Goal: Task Accomplishment & Management: Complete application form

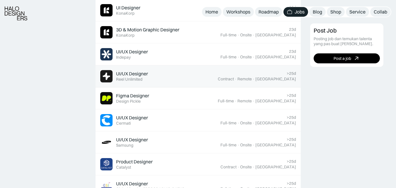
scroll to position [221, 0]
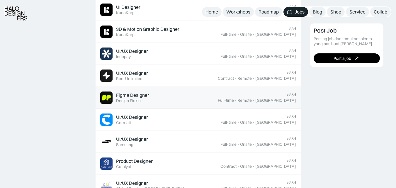
click at [137, 96] on div "Figma Designer" at bounding box center [132, 95] width 33 height 6
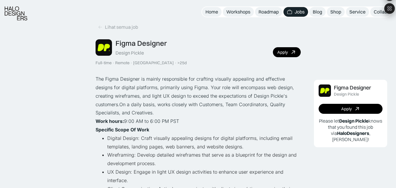
scroll to position [7, 0]
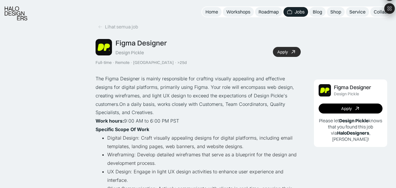
click at [281, 50] on div "Apply" at bounding box center [283, 52] width 11 height 5
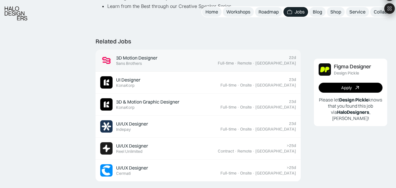
scroll to position [507, 0]
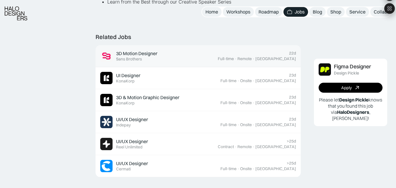
click at [178, 50] on div "3D Motion Designer Featured Sans Brothers" at bounding box center [159, 56] width 118 height 12
